Goal: Information Seeking & Learning: Learn about a topic

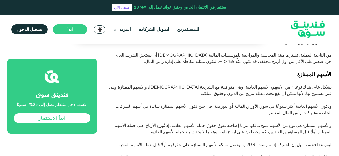
scroll to position [958, 0]
